Goal: Task Accomplishment & Management: Use online tool/utility

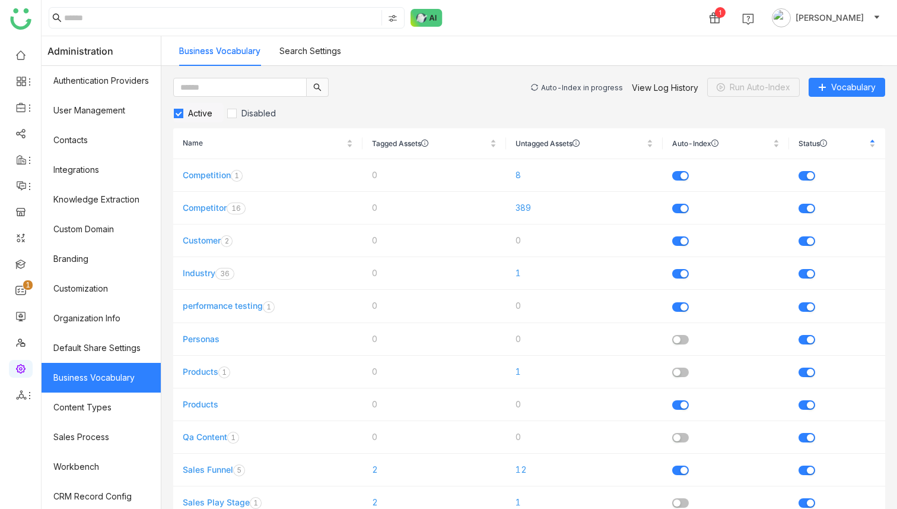
click at [559, 81] on div "Auto-Index in progress View Log History Run Auto-Index Vocabulary" at bounding box center [708, 87] width 354 height 19
click at [565, 87] on div "Auto-Index in progress" at bounding box center [582, 87] width 82 height 9
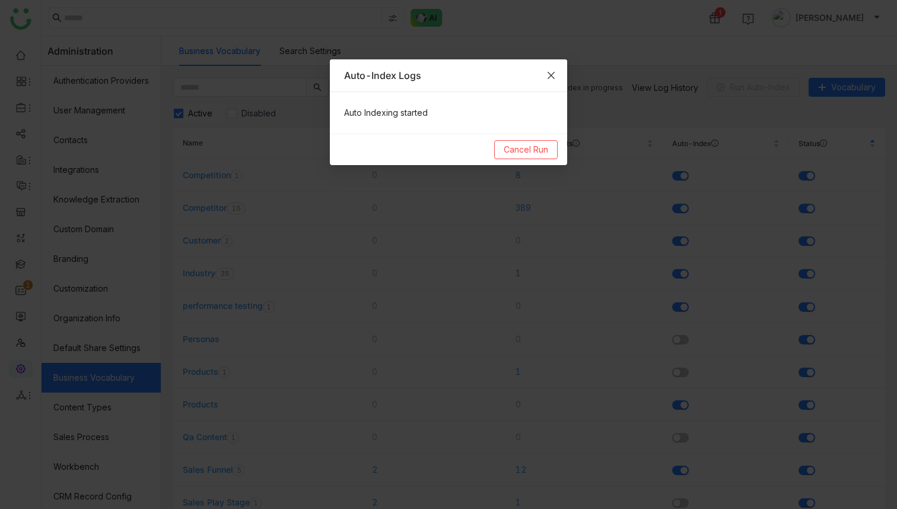
click at [550, 77] on icon "Close" at bounding box center [550, 75] width 9 height 9
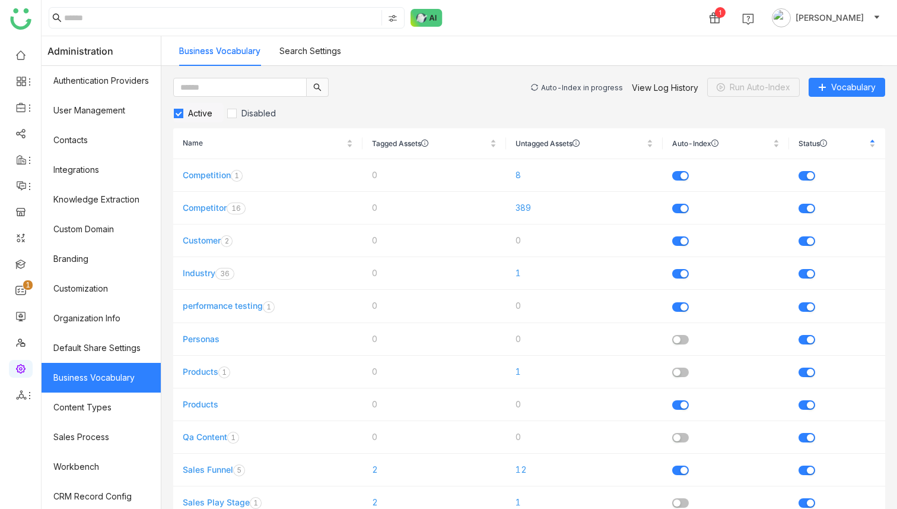
click at [558, 87] on div "Auto-Index in progress" at bounding box center [582, 87] width 82 height 9
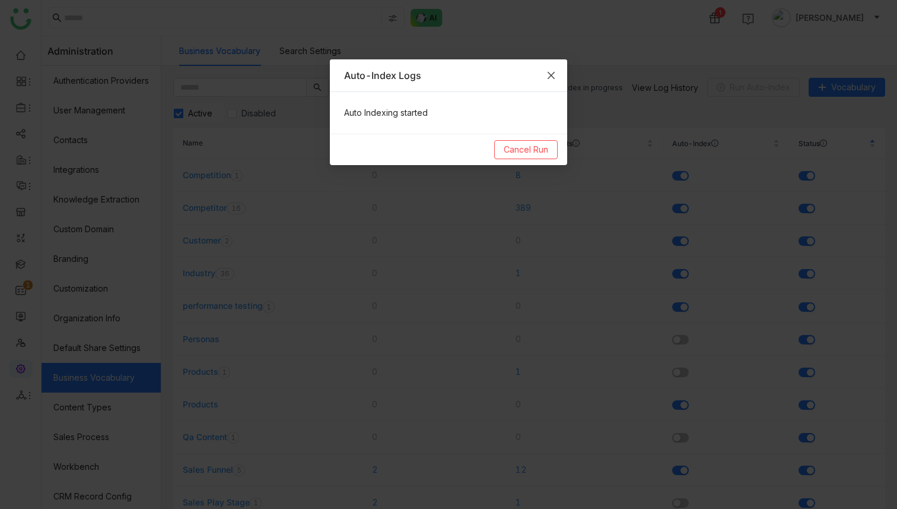
click at [553, 78] on icon "Close" at bounding box center [550, 75] width 9 height 9
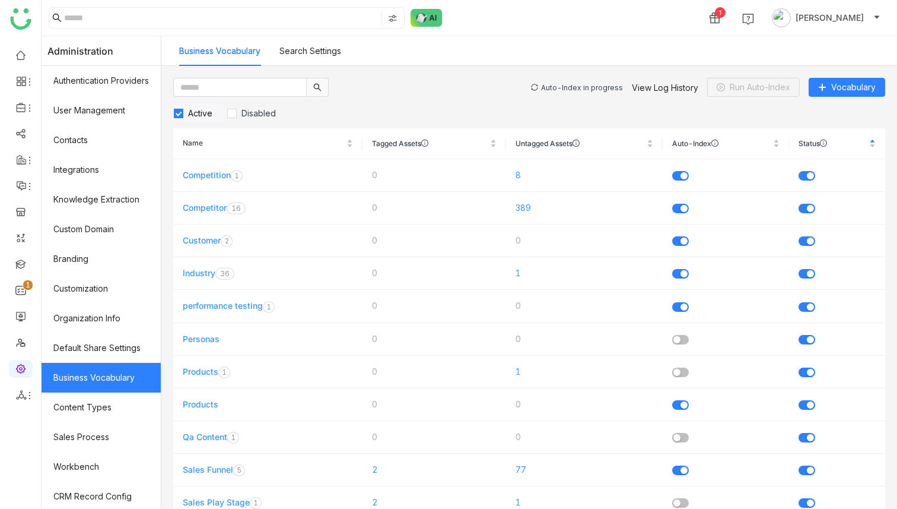
click at [608, 85] on div "Auto-Index in progress" at bounding box center [582, 87] width 82 height 9
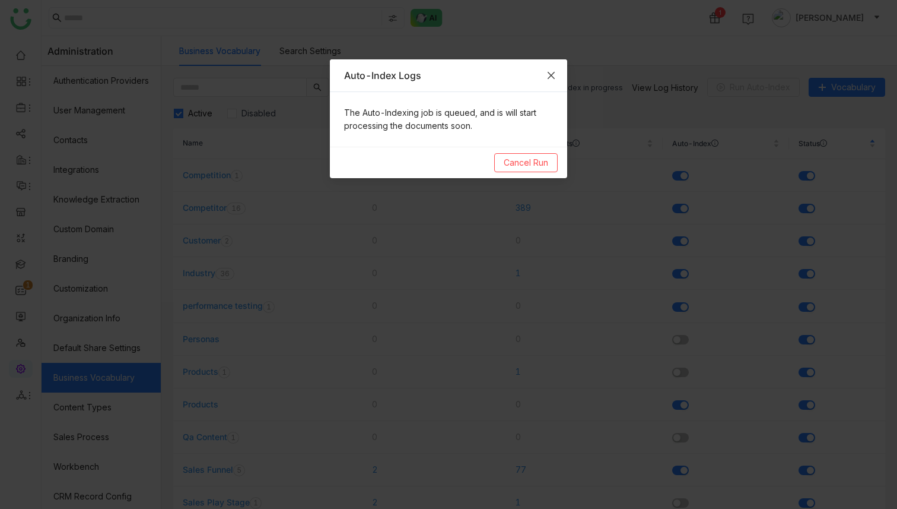
click at [555, 75] on icon "Close" at bounding box center [550, 75] width 9 height 9
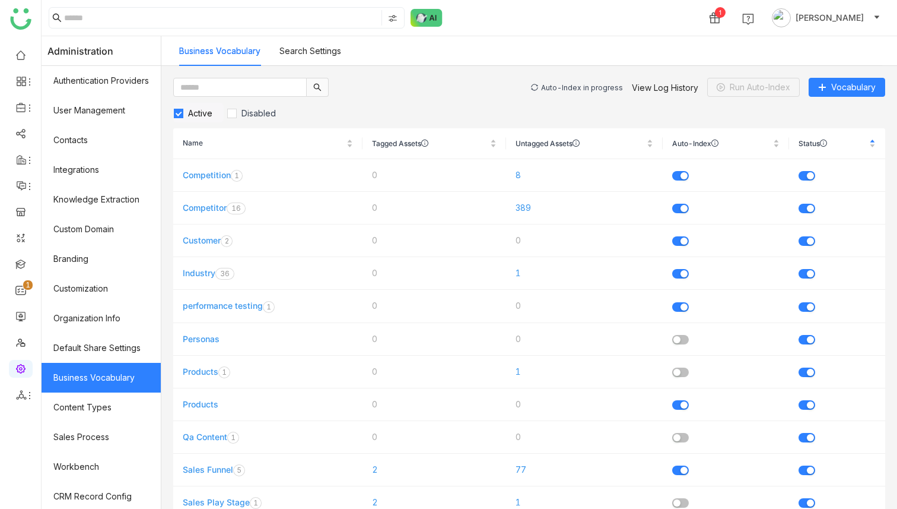
click at [565, 84] on div "Auto-Index in progress" at bounding box center [582, 87] width 82 height 9
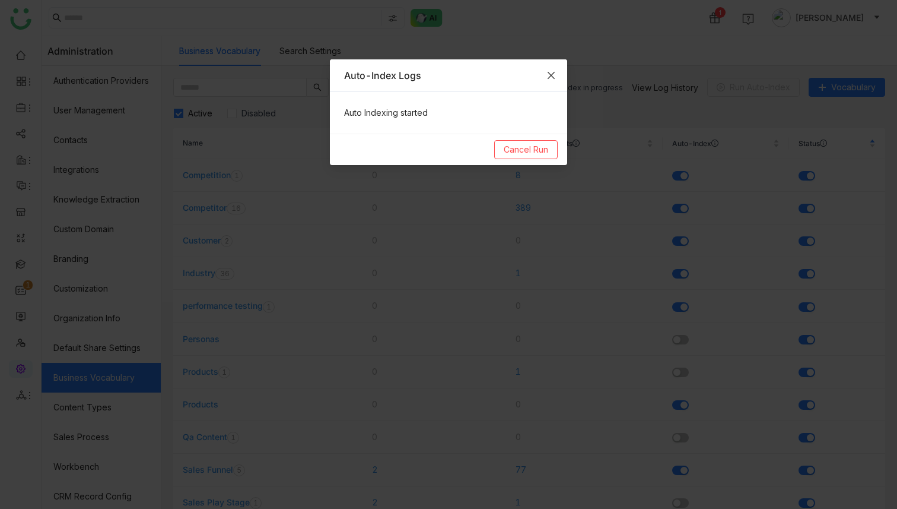
click at [553, 79] on icon "Close" at bounding box center [550, 75] width 9 height 9
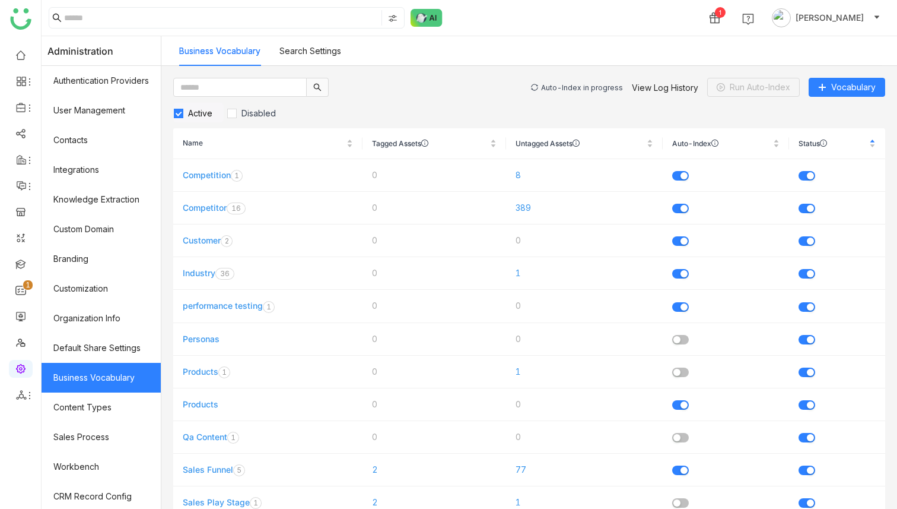
click at [558, 87] on div "Auto-Index in progress" at bounding box center [582, 87] width 82 height 9
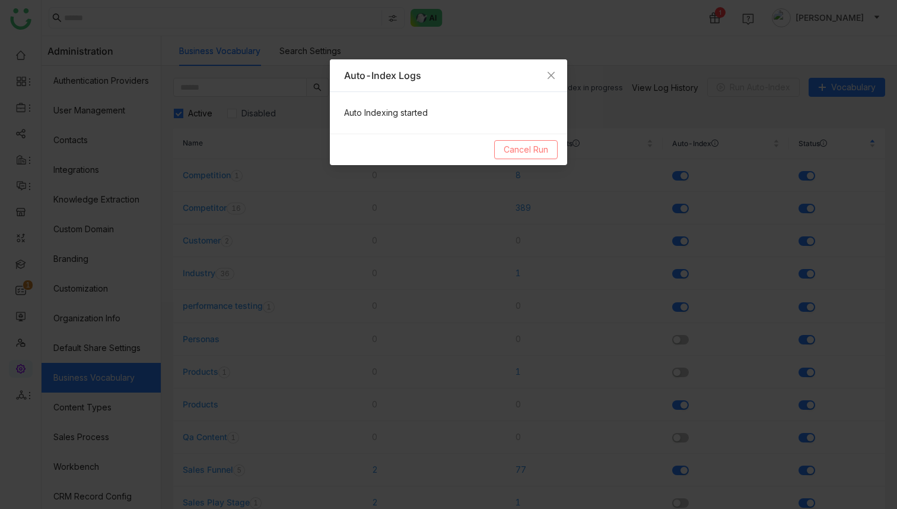
click at [544, 150] on span "Cancel Run" at bounding box center [526, 149] width 45 height 13
